Goal: Task Accomplishment & Management: Manage account settings

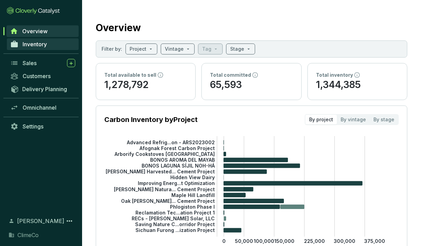
click at [44, 43] on span "Inventory" at bounding box center [35, 44] width 24 height 7
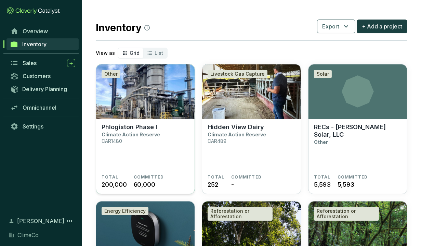
click at [148, 131] on p "Climate Action Reserve" at bounding box center [131, 134] width 59 height 6
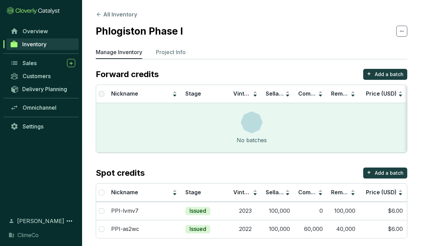
click at [172, 47] on section "All Inventory Phlogiston Phase I Manage Inventory Project Info Forward credits …" at bounding box center [251, 126] width 339 height 252
click at [172, 51] on p "Project Info" at bounding box center [171, 52] width 30 height 8
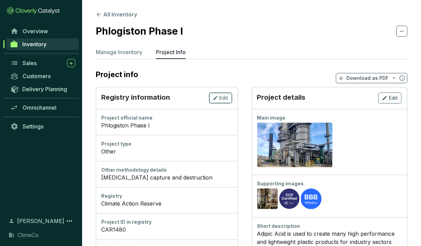
click at [229, 100] on span "Edit" at bounding box center [224, 97] width 9 height 7
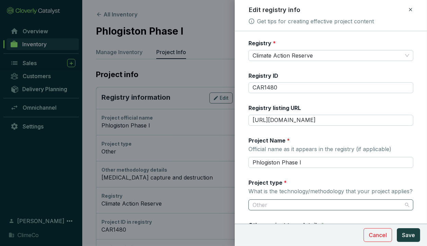
click at [374, 206] on div "Other" at bounding box center [330, 204] width 165 height 11
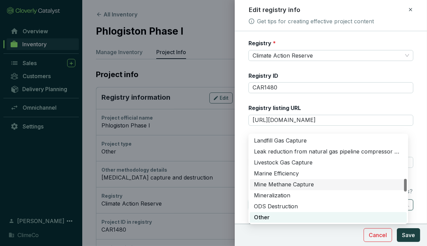
click at [404, 166] on div "Marine Efficiency Mine Methane Capture Mineralization Industrial Process Emissi…" at bounding box center [328, 179] width 160 height 90
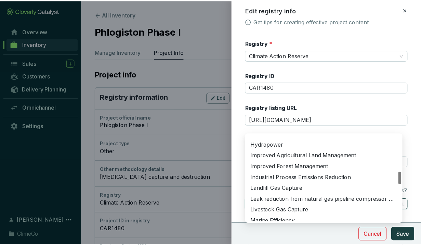
scroll to position [252, 0]
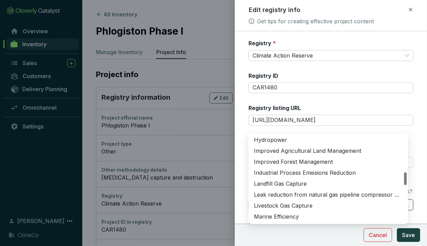
drag, startPoint x: 404, startPoint y: 166, endPoint x: 402, endPoint y: 159, distance: 6.8
click at [402, 159] on div "Hydropower Improved Agricultural Land Management Improved Forest Management Ind…" at bounding box center [328, 179] width 157 height 88
click at [347, 169] on div "Industrial Process Emissions Reduction" at bounding box center [328, 173] width 149 height 8
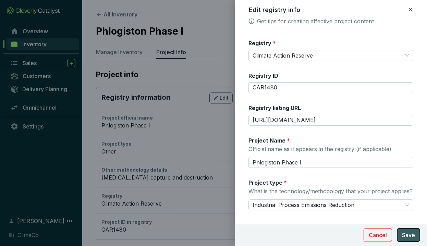
click at [405, 235] on span "Save" at bounding box center [408, 235] width 13 height 8
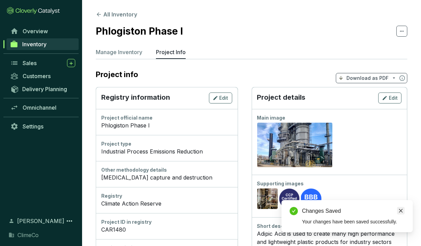
click at [400, 209] on icon "close" at bounding box center [401, 211] width 4 height 4
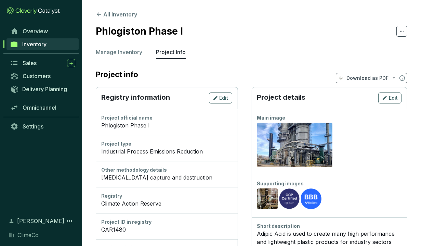
click at [46, 45] on span "Inventory" at bounding box center [34, 44] width 24 height 7
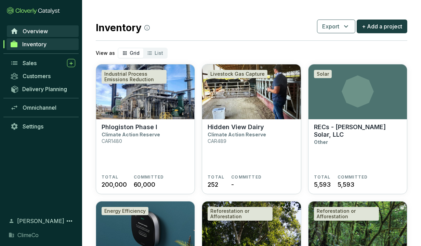
click at [43, 33] on span "Overview" at bounding box center [35, 31] width 25 height 7
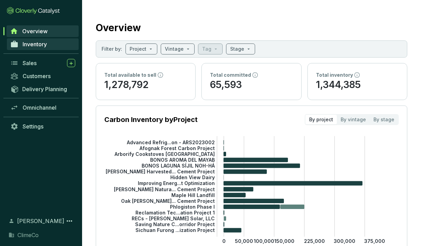
click at [39, 45] on span "Inventory" at bounding box center [35, 44] width 24 height 7
